Goal: Task Accomplishment & Management: Manage account settings

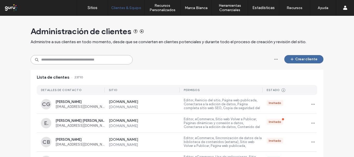
click at [108, 60] on input at bounding box center [82, 59] width 102 height 9
paste input "**********"
type input "**********"
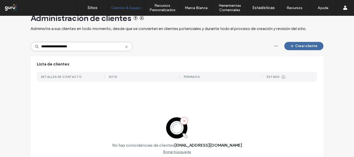
scroll to position [12, 0]
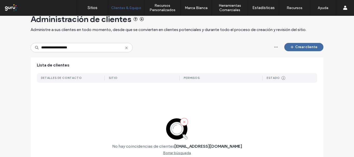
click at [125, 47] on use at bounding box center [126, 48] width 2 height 2
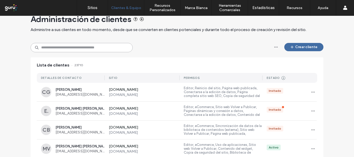
click at [82, 51] on input at bounding box center [82, 47] width 102 height 9
paste input "**********"
type input "**********"
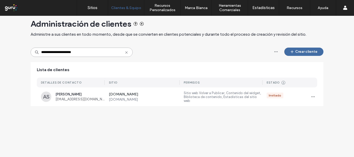
scroll to position [0, 0]
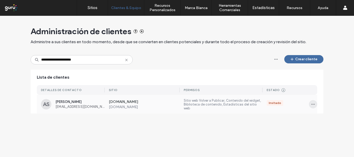
click at [312, 105] on icon "button" at bounding box center [313, 104] width 4 height 4
click at [317, 121] on div "Sitios y permisos" at bounding box center [330, 118] width 46 height 10
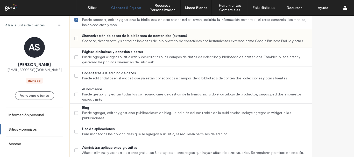
scroll to position [284, 0]
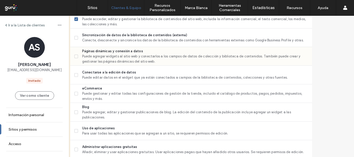
click at [161, 58] on span "Puede agregar widgets al sitio web y conectarlos a los campos de datos de colec…" at bounding box center [195, 59] width 226 height 10
click at [160, 95] on span "Puede gestionar y editar todas las configuraciones de gestión de la tienda, inc…" at bounding box center [195, 96] width 226 height 10
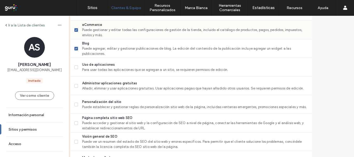
scroll to position [348, 0]
click at [175, 29] on span "Puede gestionar y editar todas las configuraciones de gestión de la tienda, inc…" at bounding box center [195, 32] width 226 height 10
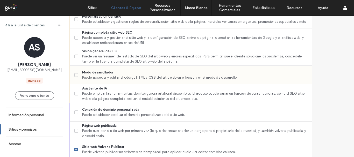
scroll to position [439, 0]
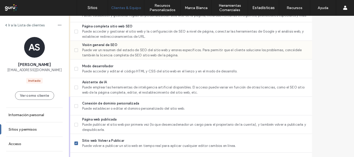
click at [175, 50] on span "Puede ver un resumen del estado de SEO del sitio web y errores específicos. Par…" at bounding box center [195, 53] width 226 height 10
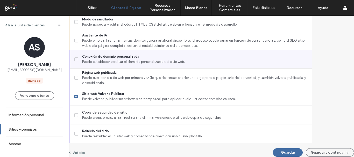
scroll to position [491, 0]
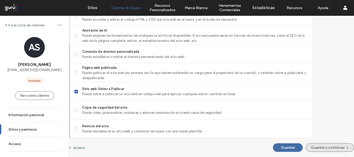
click at [312, 148] on button "Guardar y continuar" at bounding box center [330, 147] width 48 height 9
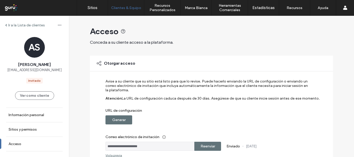
click at [117, 118] on label "Generar" at bounding box center [118, 120] width 13 height 10
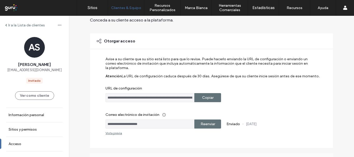
scroll to position [24, 0]
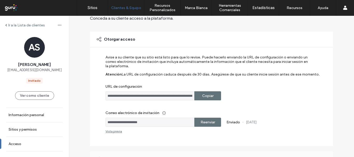
click at [209, 94] on label "Copiar" at bounding box center [207, 96] width 11 height 10
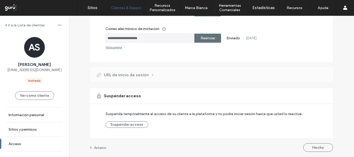
click at [169, 40] on input "**********" at bounding box center [149, 38] width 89 height 9
click at [322, 147] on button "Hecho" at bounding box center [318, 147] width 30 height 9
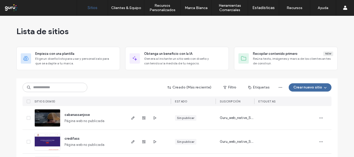
click at [73, 88] on input at bounding box center [55, 87] width 65 height 9
type input "**********"
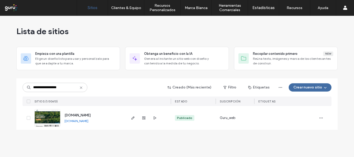
click at [44, 121] on img at bounding box center [47, 127] width 25 height 35
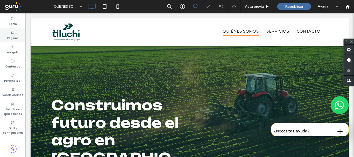
click at [13, 34] on icon at bounding box center [13, 33] width 4 height 4
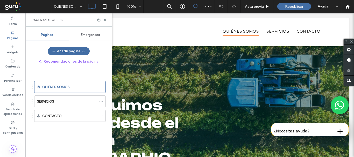
click at [98, 34] on span "Emergentes" at bounding box center [90, 35] width 19 height 4
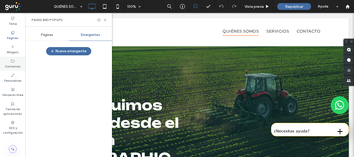
click at [13, 65] on label "Contenido" at bounding box center [13, 66] width 16 height 6
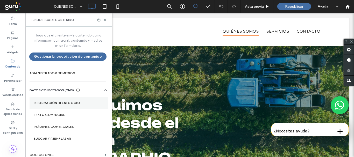
click at [60, 102] on label "Información del negocio" at bounding box center [69, 103] width 70 height 4
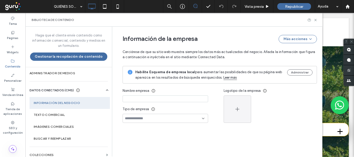
type input "**********"
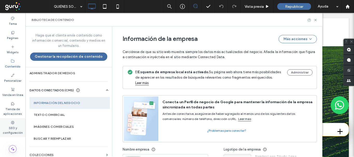
click at [15, 127] on label "SEO y configuración" at bounding box center [12, 130] width 25 height 10
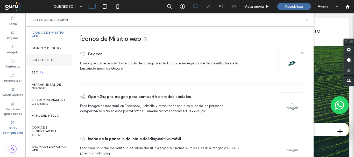
click at [52, 57] on div "SSL del sitio" at bounding box center [48, 60] width 47 height 12
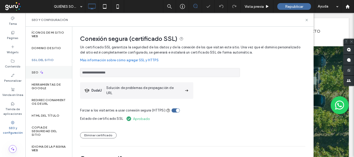
click at [50, 73] on div "SEO" at bounding box center [48, 72] width 47 height 13
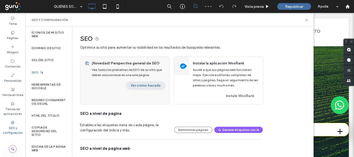
click at [143, 84] on button "Ver cómo hacerlo" at bounding box center [145, 86] width 39 height 8
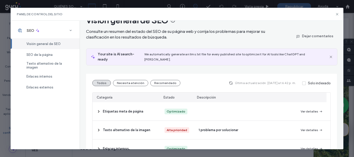
scroll to position [12, 0]
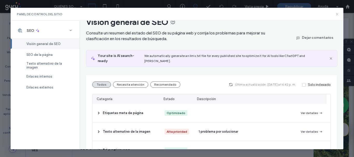
click at [338, 13] on icon at bounding box center [337, 14] width 4 height 4
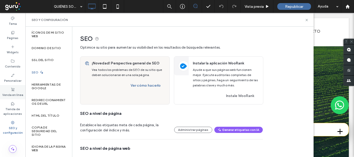
click at [17, 90] on div "Venda en línea" at bounding box center [12, 92] width 25 height 14
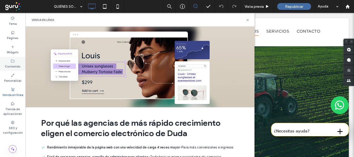
click at [14, 68] on label "Contenido" at bounding box center [13, 66] width 16 height 6
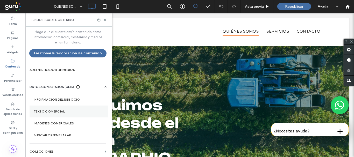
scroll to position [5, 0]
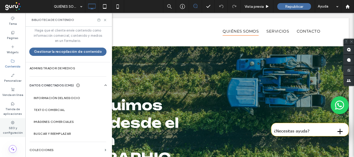
click at [9, 128] on label "SEO y configuración" at bounding box center [12, 130] width 25 height 10
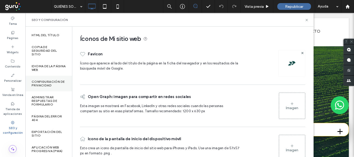
scroll to position [84, 0]
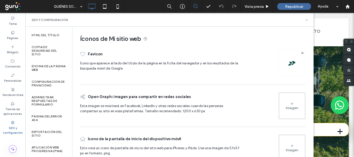
click at [306, 19] on icon at bounding box center [307, 20] width 4 height 4
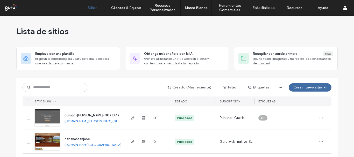
click at [73, 86] on input at bounding box center [55, 87] width 65 height 9
paste input "**********"
type input "**********"
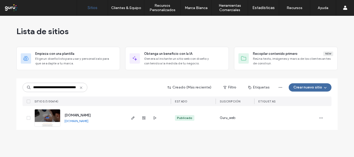
scroll to position [0, 0]
click at [47, 115] on img at bounding box center [47, 127] width 25 height 35
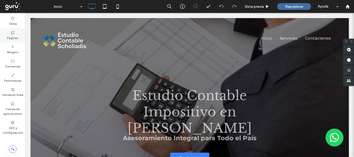
click at [8, 40] on label "Páginas" at bounding box center [12, 38] width 11 height 6
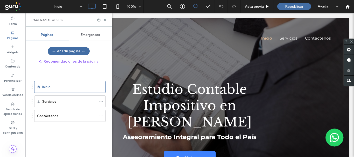
click at [88, 36] on span "Emergentes" at bounding box center [90, 35] width 19 height 4
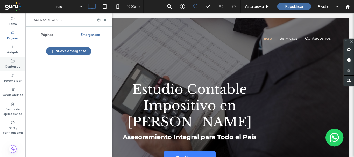
click at [16, 64] on label "Contenido" at bounding box center [13, 66] width 16 height 6
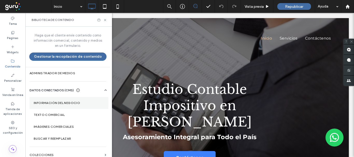
click at [59, 106] on section "Información del negocio" at bounding box center [69, 103] width 79 height 12
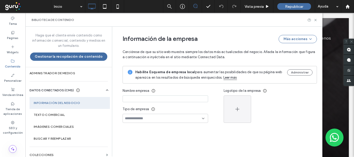
type input "**********"
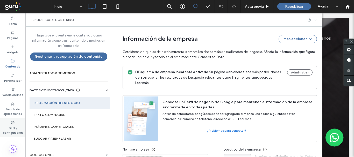
click at [14, 130] on label "SEO y configuración" at bounding box center [12, 130] width 25 height 10
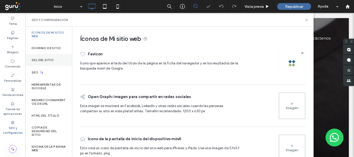
click at [42, 56] on div "SSL del sitio" at bounding box center [48, 60] width 47 height 12
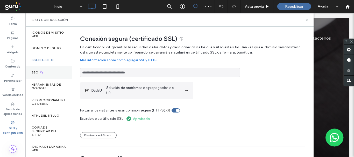
click at [47, 69] on div "SEO" at bounding box center [48, 72] width 47 height 13
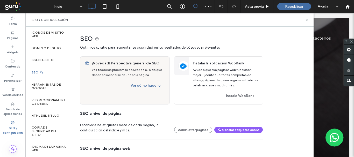
click at [155, 91] on div "¡Novedad! Perspectiva general de SEO Vea todos los problemas de SEO de su sitio…" at bounding box center [130, 75] width 80 height 37
click at [153, 84] on button "Ver cómo hacerlo" at bounding box center [145, 86] width 39 height 8
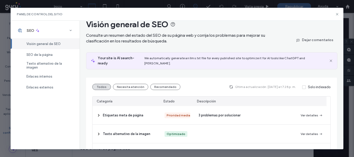
scroll to position [10, 0]
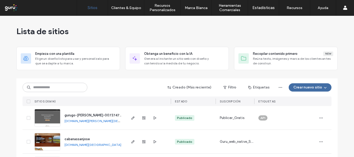
click at [105, 34] on div "Lista de sitios" at bounding box center [176, 31] width 321 height 31
